Goal: Task Accomplishment & Management: Manage account settings

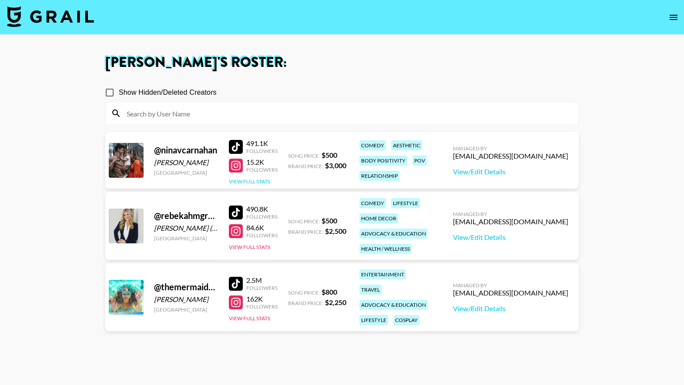
click at [264, 180] on button "View Full Stats" at bounding box center [249, 181] width 41 height 7
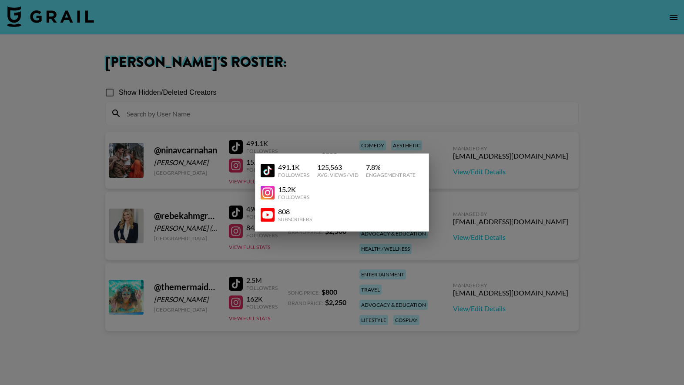
click at [349, 142] on div at bounding box center [342, 192] width 684 height 385
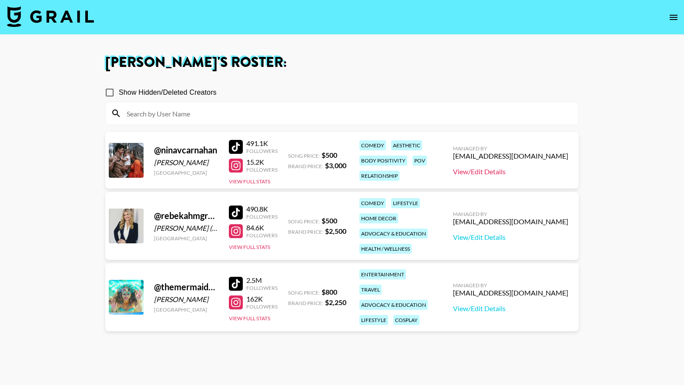
click at [484, 174] on link "View/Edit Details" at bounding box center [510, 171] width 115 height 9
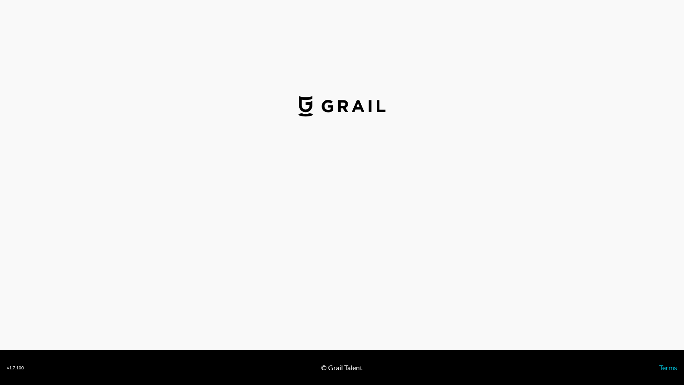
select select "USD"
